Goal: Use online tool/utility: Utilize a website feature to perform a specific function

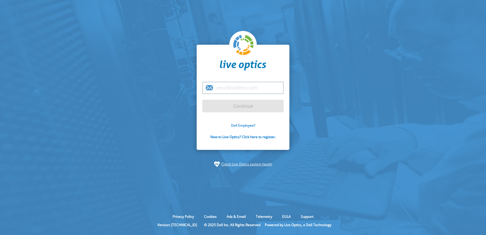
click at [244, 125] on link "Dell Employee?" at bounding box center [243, 125] width 24 height 5
type input "sumanth_kavety@dell.com"
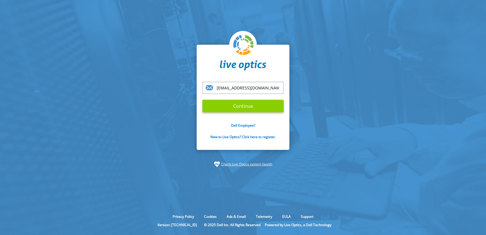
click at [250, 105] on input "Continue" at bounding box center [242, 106] width 81 height 13
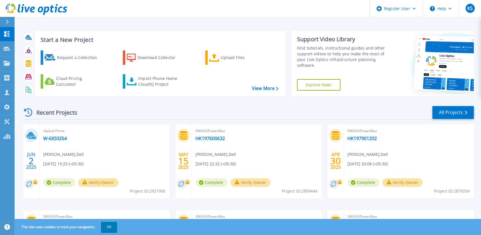
click at [7, 24] on div at bounding box center [9, 22] width 9 height 10
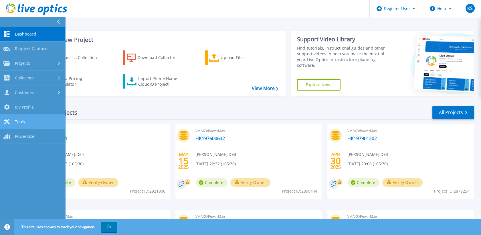
click at [29, 123] on link "Tools Tools" at bounding box center [32, 122] width 65 height 15
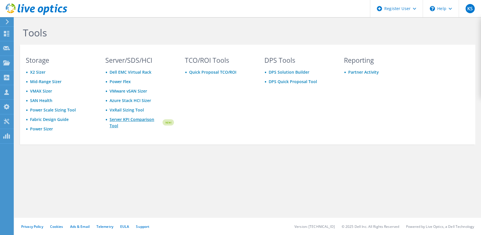
click at [114, 121] on link "Server KPI Comparison Tool" at bounding box center [136, 122] width 52 height 13
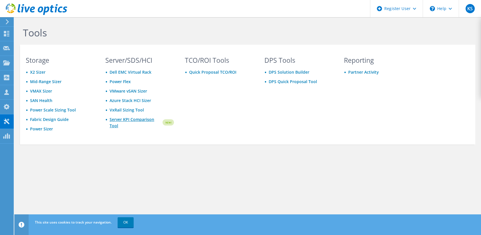
click at [115, 122] on link "Server KPI Comparison Tool" at bounding box center [136, 122] width 52 height 13
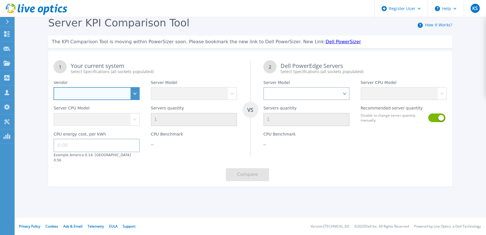
click at [133, 93] on select "Dell HPE Lenovo Supermicro" at bounding box center [97, 93] width 86 height 13
select select "Dell"
click at [54, 87] on select "Dell HPE Lenovo Supermicro" at bounding box center [97, 93] width 86 height 13
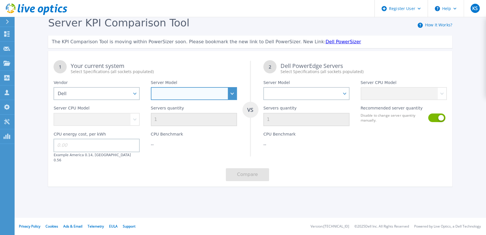
click at [230, 95] on select "PowerEdge C6520 PowerEdge C6525 PowerEdge HS5610 PowerEdge HS5620 PowerEdge R24…" at bounding box center [194, 93] width 86 height 13
select select "PowerEdge R750"
click at [151, 87] on select "PowerEdge C6520 PowerEdge C6525 PowerEdge HS5610 PowerEdge HS5620 PowerEdge R24…" at bounding box center [194, 93] width 86 height 13
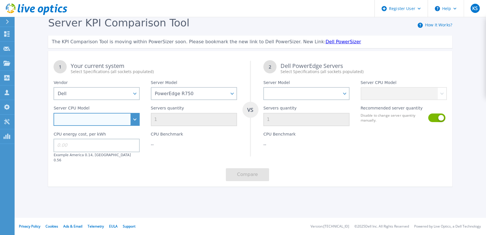
click at [134, 120] on select "Intel Xeon Silver 4309Y 2.8GHz Intel Xeon Silver 4310 2.1GHz Intel Xeon Silver …" at bounding box center [97, 119] width 86 height 13
click at [137, 118] on select "Intel Xeon Silver 4309Y 2.8GHz Intel Xeon Silver 4310 2.1GHz Intel Xeon Silver …" at bounding box center [97, 119] width 86 height 13
select select "334201"
click at [54, 113] on select "Intel Xeon Silver 4309Y 2.8GHz Intel Xeon Silver 4310 2.1GHz Intel Xeon Silver …" at bounding box center [97, 119] width 86 height 13
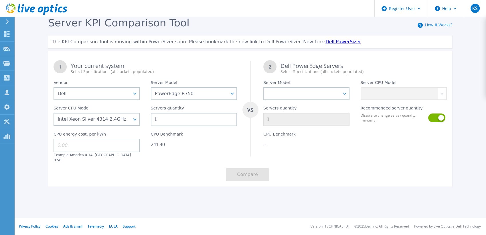
click at [183, 123] on input "1" at bounding box center [194, 119] width 86 height 13
click at [185, 119] on input "1" at bounding box center [194, 119] width 86 height 13
type input "6"
click at [121, 141] on input at bounding box center [97, 145] width 86 height 13
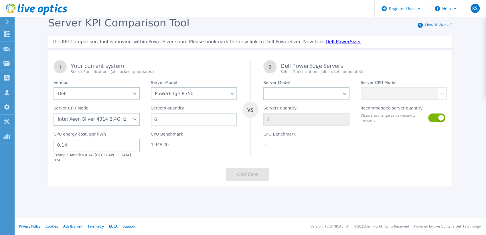
type input "0.14"
click at [318, 138] on div "CPU Benchmark --" at bounding box center [306, 144] width 97 height 36
click at [343, 95] on select "PowerEdge C6520 PowerEdge C6525 PowerEdge HS5610 PowerEdge HS5620 PowerEdge R24…" at bounding box center [306, 93] width 86 height 13
select select "PowerEdge R760"
click at [263, 87] on select "PowerEdge C6520 PowerEdge C6525 PowerEdge HS5610 PowerEdge HS5620 PowerEdge R24…" at bounding box center [306, 93] width 86 height 13
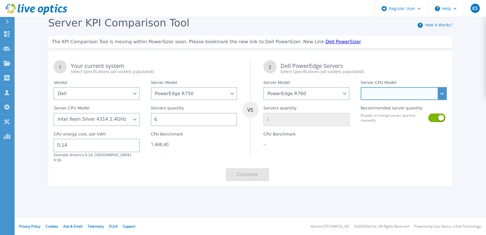
click at [442, 95] on select "Intel Xeon Silver 4509Y 2.6GHz Intel Xeon Silver 4510 2.4GHz Intel Xeon Silver …" at bounding box center [404, 93] width 86 height 13
select select "334908"
click at [361, 87] on select "Intel Xeon Silver 4509Y 2.6GHz Intel Xeon Silver 4510 2.4GHz Intel Xeon Silver …" at bounding box center [404, 93] width 86 height 13
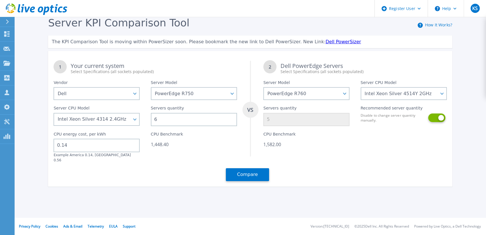
click at [433, 121] on button at bounding box center [436, 117] width 16 height 9
click at [322, 116] on input "5" at bounding box center [306, 119] width 86 height 13
type input "6"
click at [323, 138] on div "CPU Benchmark 1,898.40" at bounding box center [306, 144] width 97 height 36
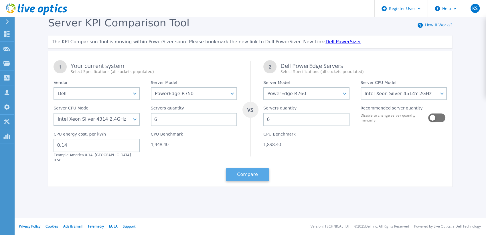
click at [255, 168] on button "Compare" at bounding box center [247, 174] width 43 height 13
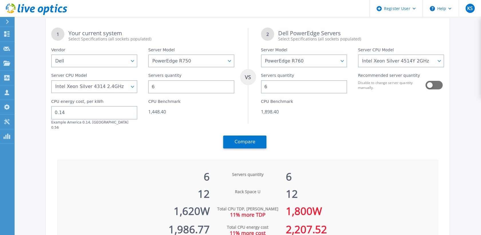
scroll to position [32, 0]
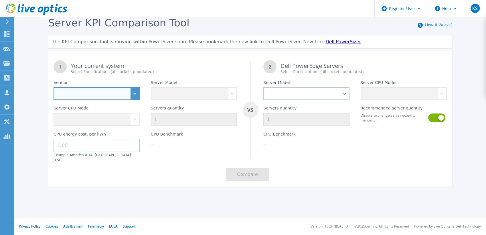
click at [138, 93] on select "Dell HPE Lenovo Supermicro" at bounding box center [97, 93] width 86 height 13
select select "Dell"
click at [54, 87] on select "Dell HPE Lenovo Supermicro" at bounding box center [97, 93] width 86 height 13
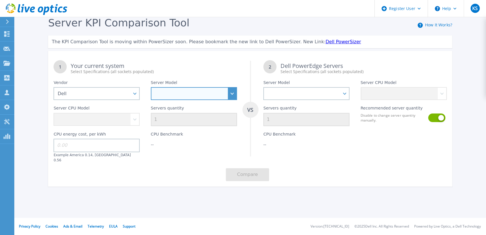
click at [231, 93] on select "PowerEdge C6520 PowerEdge C6525 PowerEdge HS5610 PowerEdge HS5620 PowerEdge R24…" at bounding box center [194, 93] width 86 height 13
select select "PowerEdge R650xs"
click at [151, 87] on select "PowerEdge C6520 PowerEdge C6525 PowerEdge HS5610 PowerEdge HS5620 PowerEdge R24…" at bounding box center [194, 93] width 86 height 13
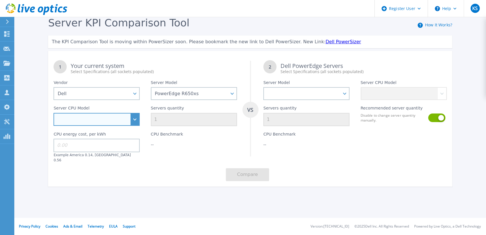
click at [137, 115] on select "Intel Xeon Silver 4316 2.3GHz Intel Xeon Silver 4309Y 2.8GHz Intel Xeon Silver …" at bounding box center [97, 119] width 86 height 13
select select "333991"
click at [54, 113] on select "Intel Xeon Silver 4316 2.3GHz Intel Xeon Silver 4309Y 2.8GHz Intel Xeon Silver …" at bounding box center [97, 119] width 86 height 13
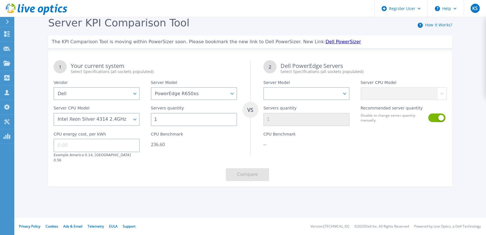
click at [208, 119] on input "1" at bounding box center [194, 119] width 86 height 13
type input "6"
click at [114, 143] on input at bounding box center [97, 145] width 86 height 13
type input "0.14"
click at [345, 94] on select "PowerEdge C6520 PowerEdge C6525 PowerEdge HS5610 PowerEdge HS5620 PowerEdge R24…" at bounding box center [306, 93] width 86 height 13
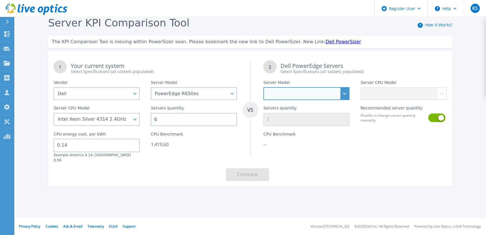
click at [342, 95] on select "PowerEdge C6520 PowerEdge C6525 PowerEdge HS5610 PowerEdge HS5620 PowerEdge R24…" at bounding box center [306, 93] width 86 height 13
select select "PowerEdge R660xs"
click at [263, 87] on select "PowerEdge C6520 PowerEdge C6525 PowerEdge HS5610 PowerEdge HS5620 PowerEdge R24…" at bounding box center [306, 93] width 86 height 13
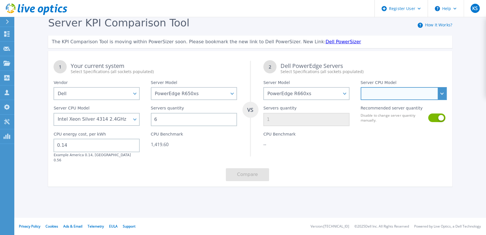
click at [442, 89] on select "Intel Xeon Gold 5418N 1.8GHz Intel Xeon Gold 5418Y 2GHz Intel Xeon Gold 5420+ 2…" at bounding box center [404, 93] width 86 height 13
select select "336943"
click at [361, 87] on select "Intel Xeon Gold 5418N 1.8GHz Intel Xeon Gold 5418Y 2GHz Intel Xeon Gold 5420+ 2…" at bounding box center [404, 93] width 86 height 13
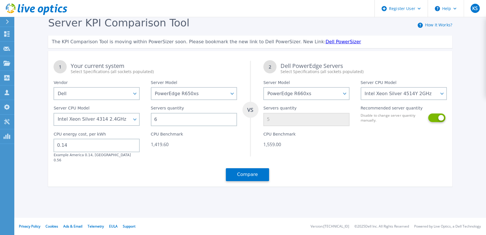
click at [437, 115] on button at bounding box center [436, 117] width 16 height 9
click at [328, 116] on input "5" at bounding box center [306, 119] width 86 height 13
type input "6"
click at [319, 151] on div "CPU Benchmark 1,870.80" at bounding box center [306, 144] width 97 height 36
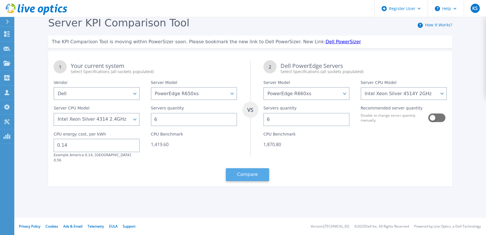
click at [247, 168] on button "Compare" at bounding box center [247, 174] width 43 height 13
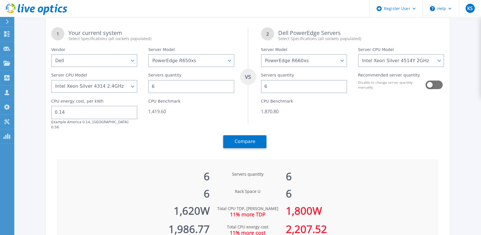
scroll to position [33, 0]
